Goal: Use online tool/utility: Utilize a website feature to perform a specific function

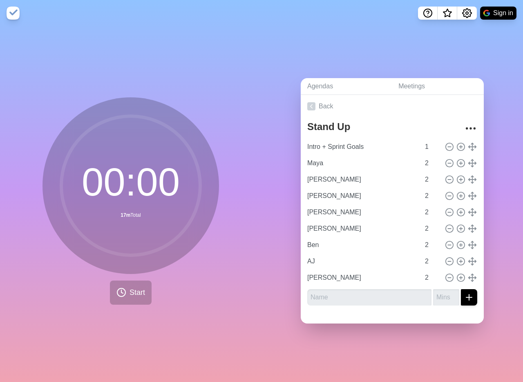
click at [4, 51] on div "00 : 00 17m Total Start" at bounding box center [130, 203] width 261 height 355
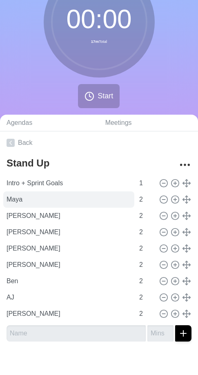
scroll to position [65, 0]
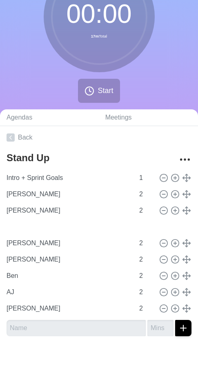
type input "[PERSON_NAME]"
type input "Maya"
type input "[PERSON_NAME]"
type input "Maya"
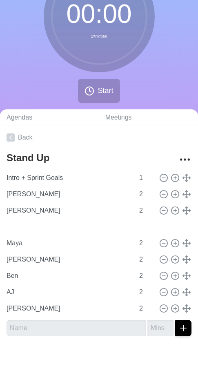
type input "[PERSON_NAME]"
type input "Maya"
type input "[PERSON_NAME]"
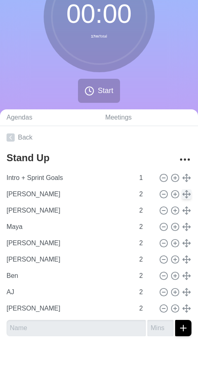
type input "[PERSON_NAME]"
click at [181, 250] on div "[PERSON_NAME] 2" at bounding box center [99, 243] width 192 height 16
type input "[PERSON_NAME]"
type input "Maya"
type input "[PERSON_NAME]"
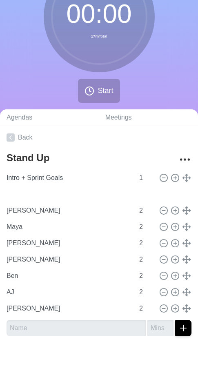
type input "[PERSON_NAME]"
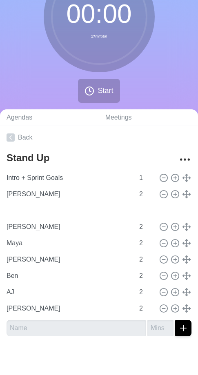
type input "[PERSON_NAME]"
type input "Maya"
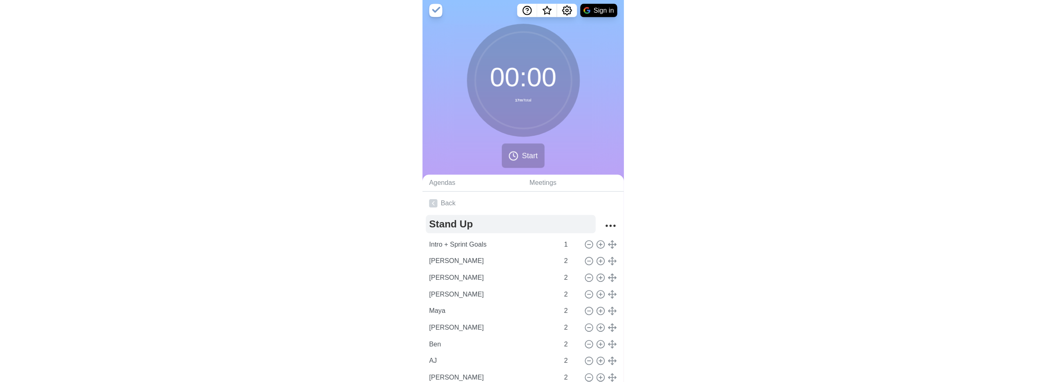
scroll to position [0, 0]
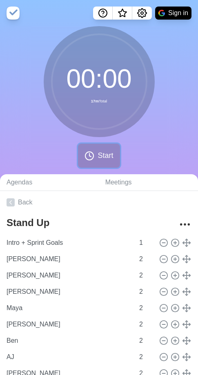
click at [102, 159] on span "Start" at bounding box center [106, 155] width 16 height 11
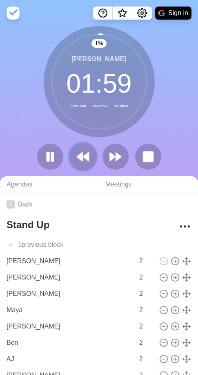
click at [92, 156] on button at bounding box center [82, 156] width 27 height 27
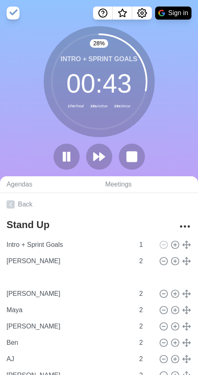
type input "[PERSON_NAME]"
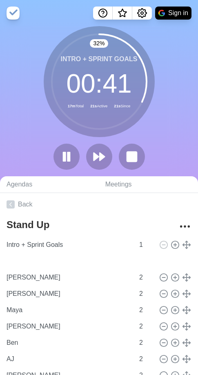
type input "[PERSON_NAME]"
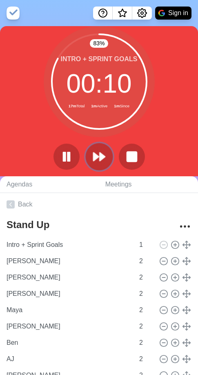
click at [100, 160] on polygon at bounding box center [102, 157] width 5 height 8
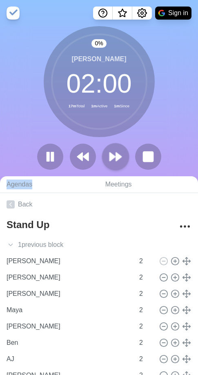
click at [100, 160] on div at bounding box center [99, 157] width 131 height 26
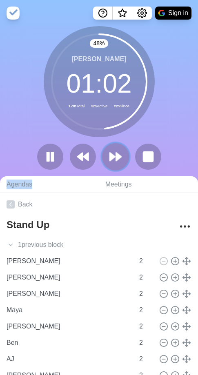
click at [116, 159] on polygon at bounding box center [118, 157] width 5 height 8
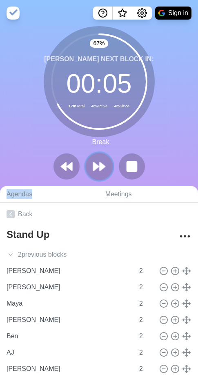
click at [100, 167] on polygon at bounding box center [102, 167] width 5 height 8
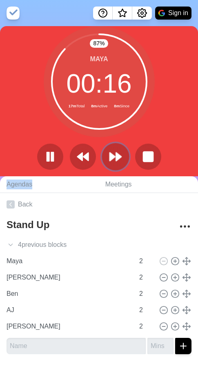
click at [116, 159] on polygon at bounding box center [118, 157] width 5 height 8
